Goal: Find specific page/section: Find specific page/section

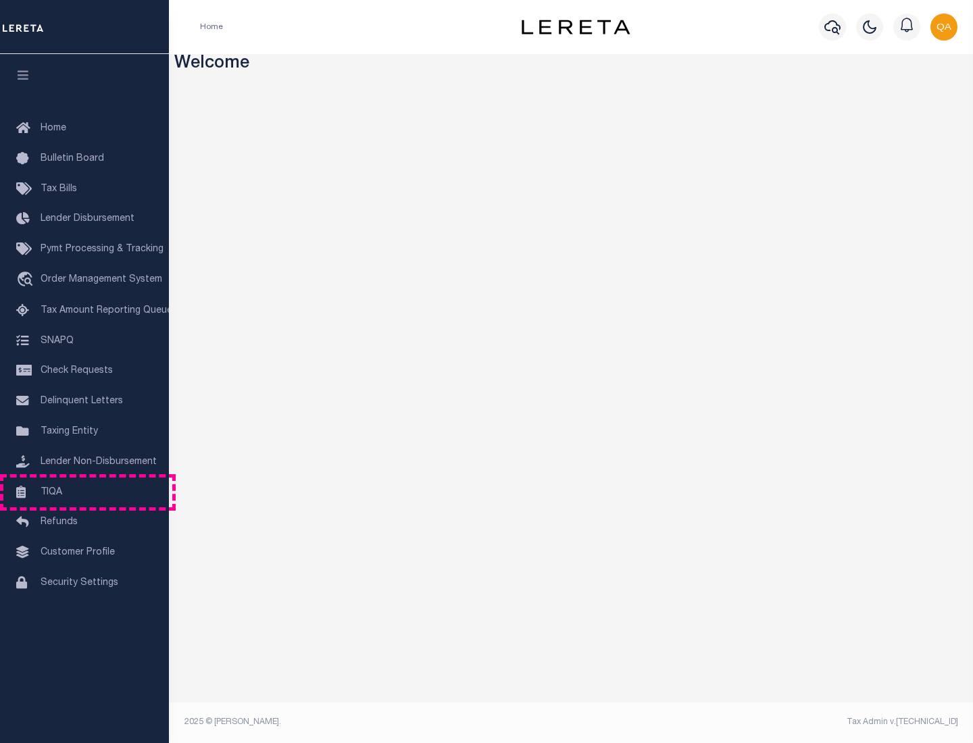
click at [84, 492] on link "TIQA" at bounding box center [84, 493] width 169 height 30
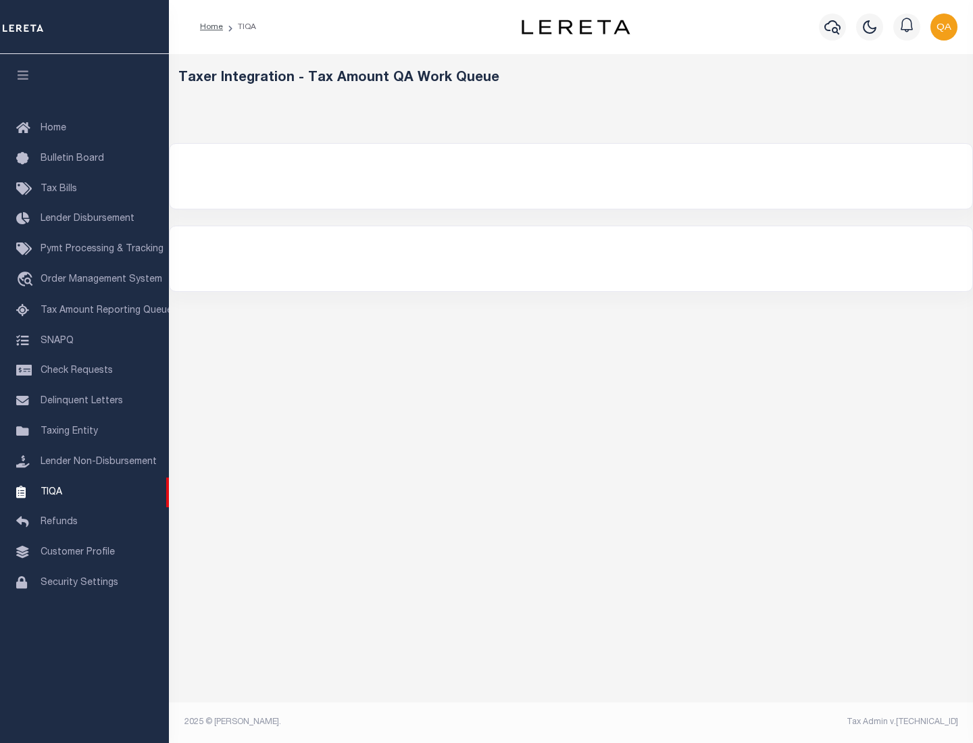
select select "200"
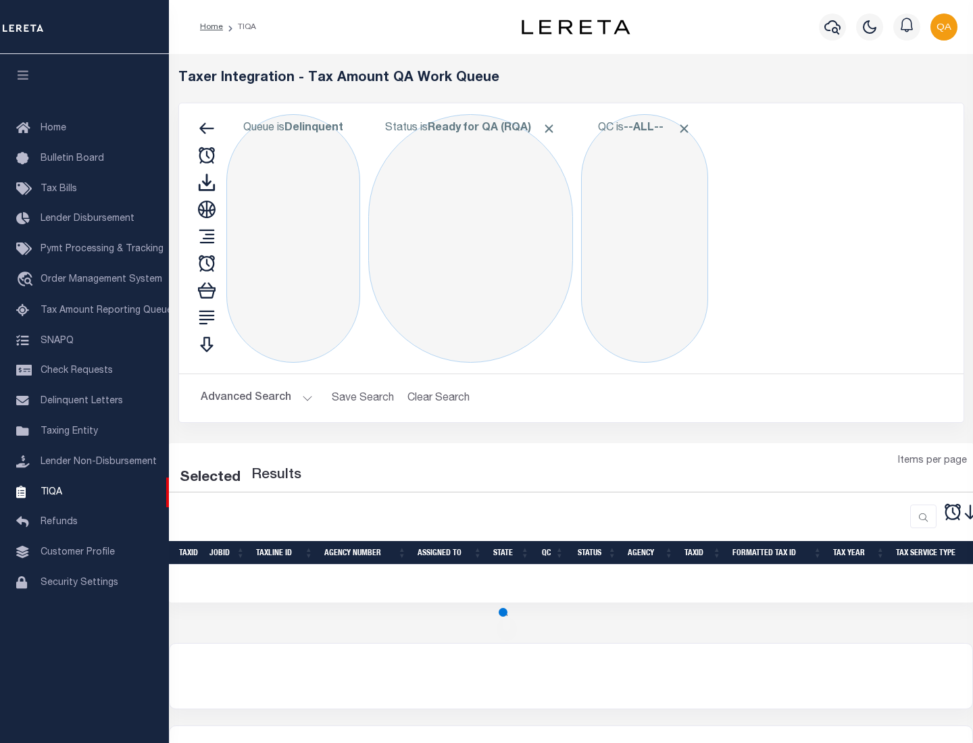
select select "200"
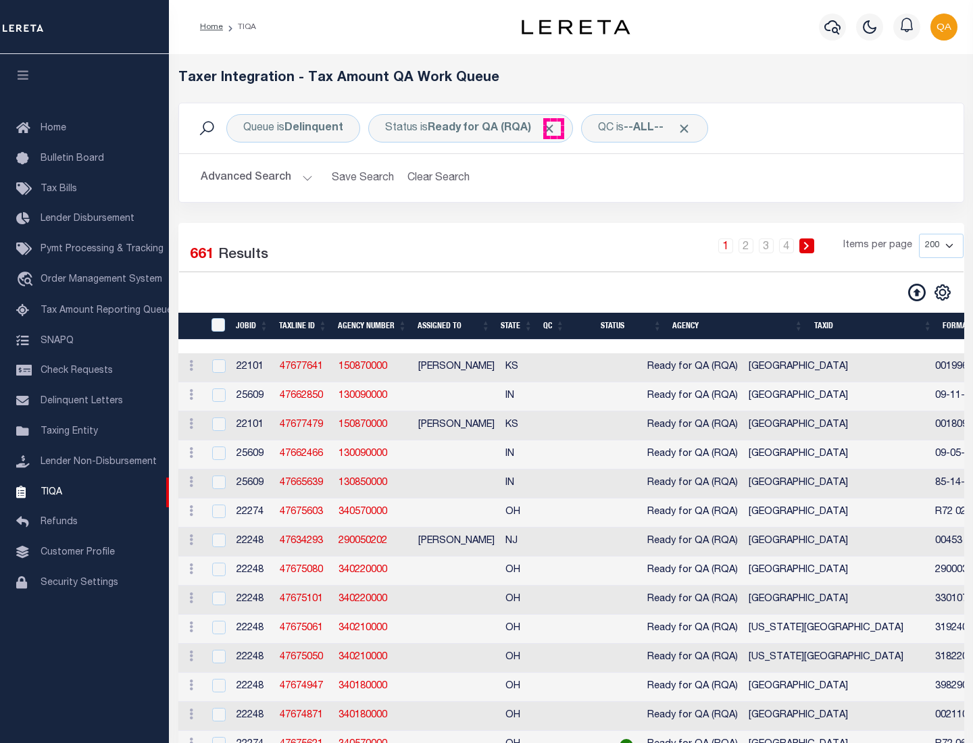
click at [554, 128] on span "Click to Remove" at bounding box center [549, 129] width 14 height 14
